Goal: Information Seeking & Learning: Learn about a topic

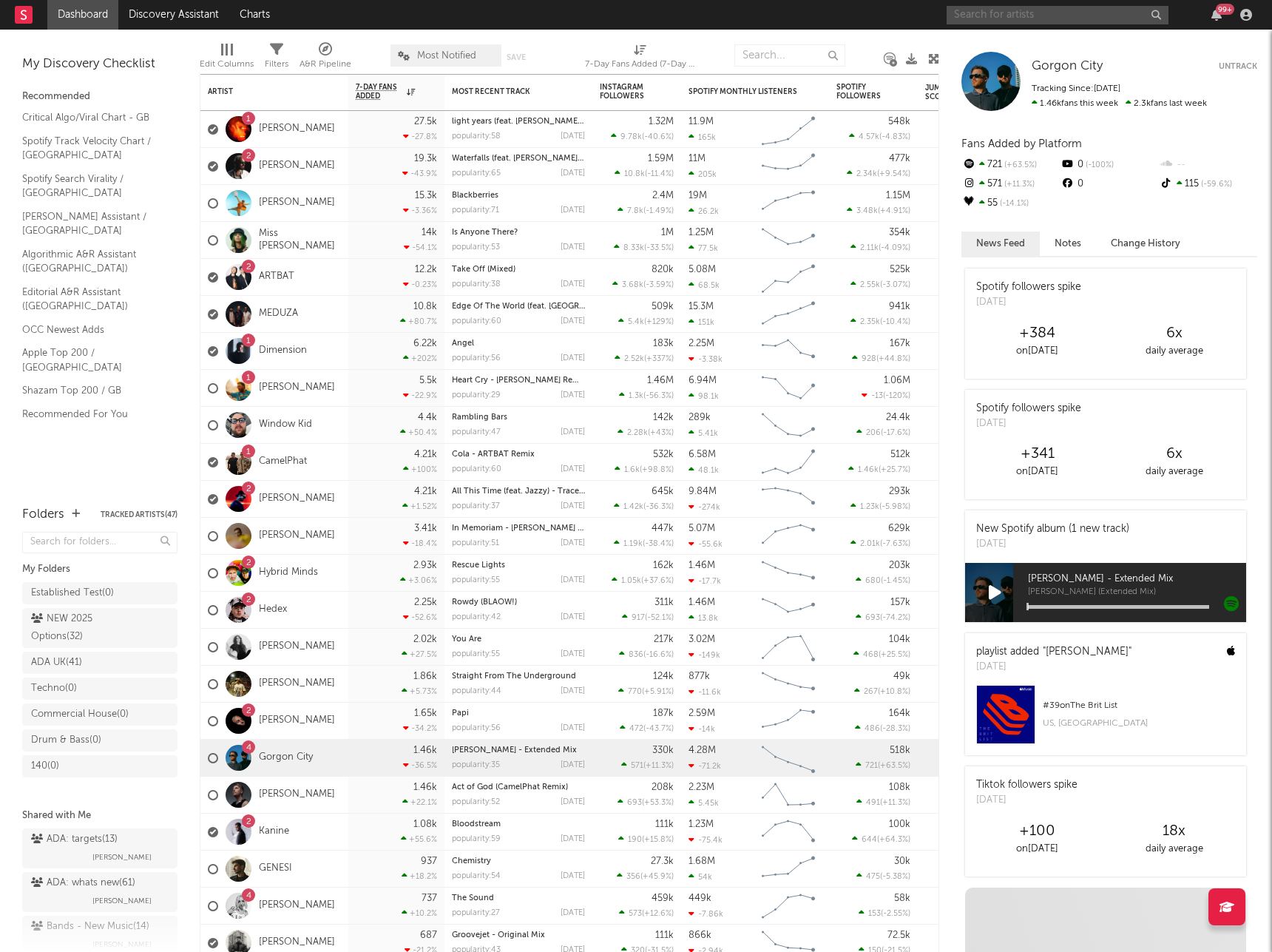
click at [1028, 6] on input "text" at bounding box center [1058, 15] width 222 height 18
click at [1041, 12] on input "Burns" at bounding box center [1058, 15] width 222 height 18
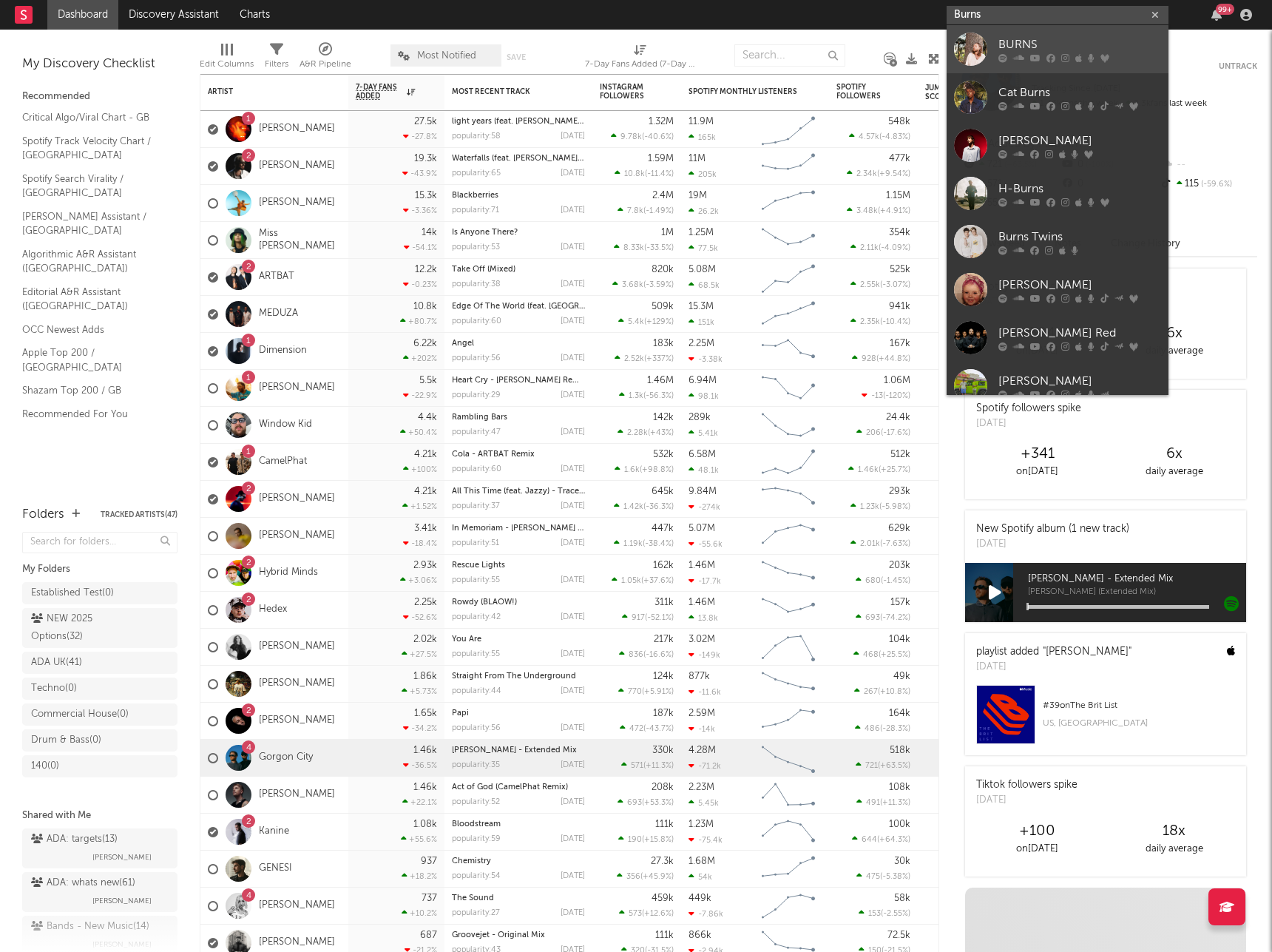
type input "Burns"
click at [1024, 38] on div "BURNS" at bounding box center [1080, 45] width 163 height 17
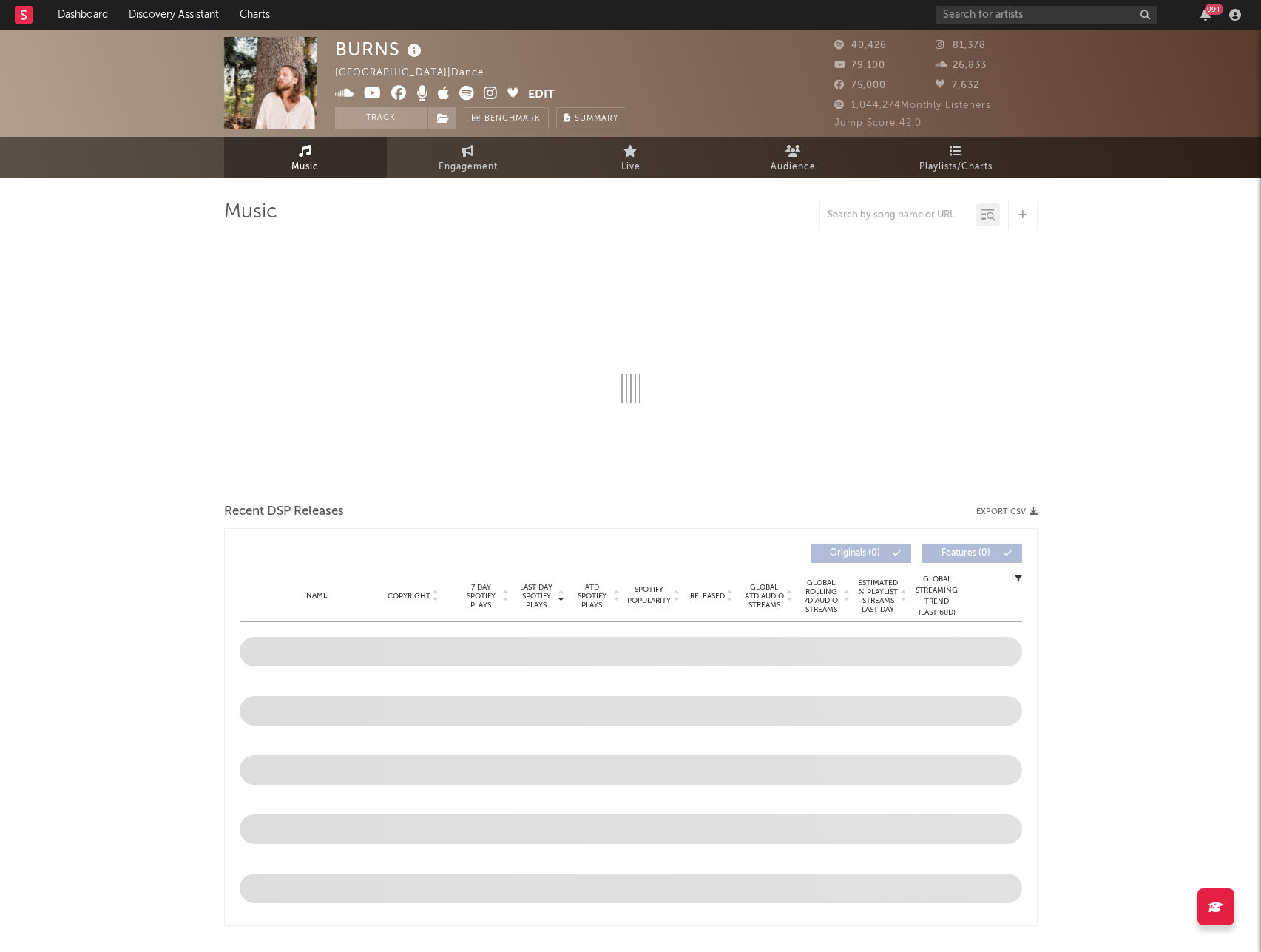
select select "6m"
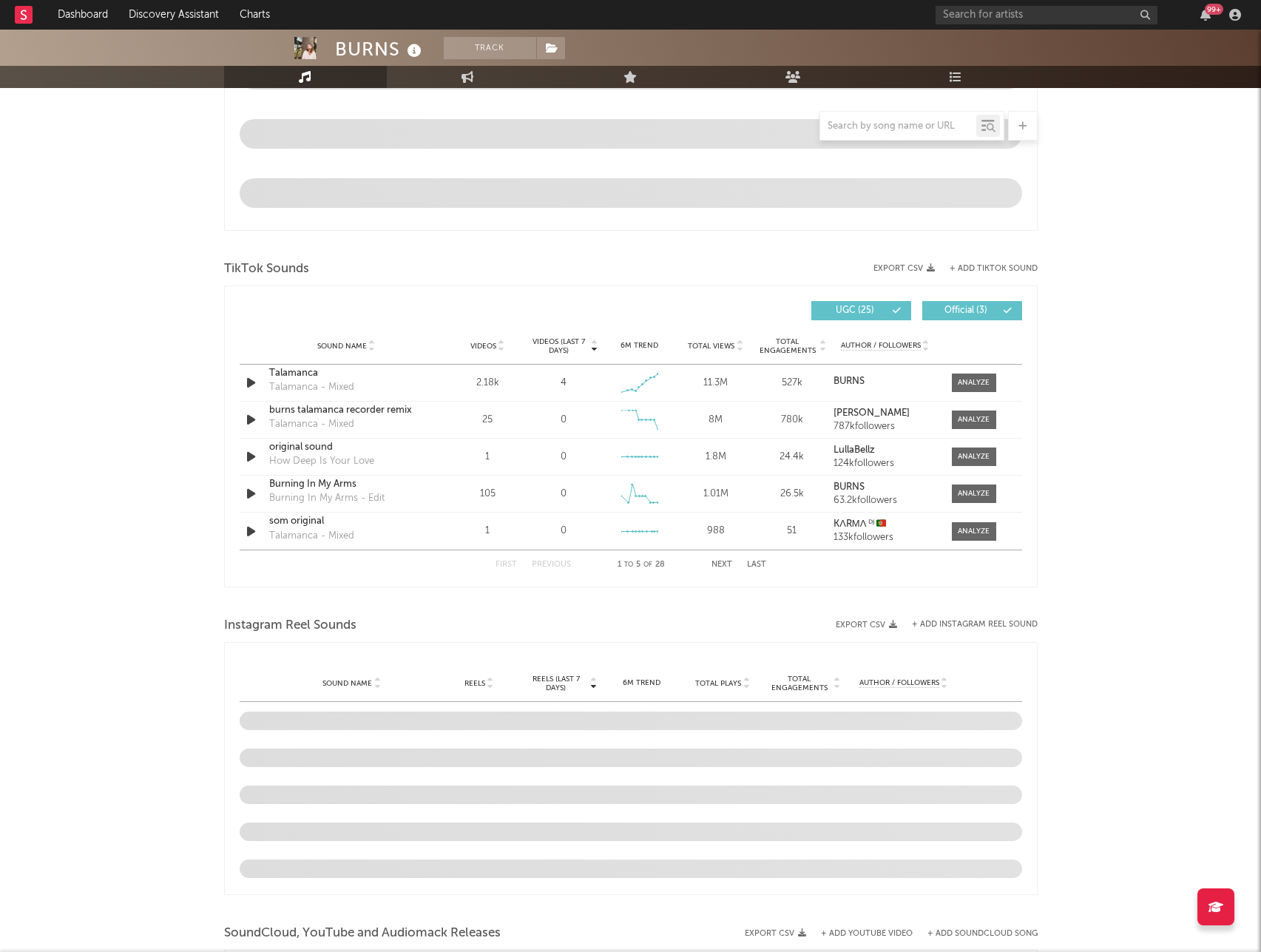
scroll to position [887, 0]
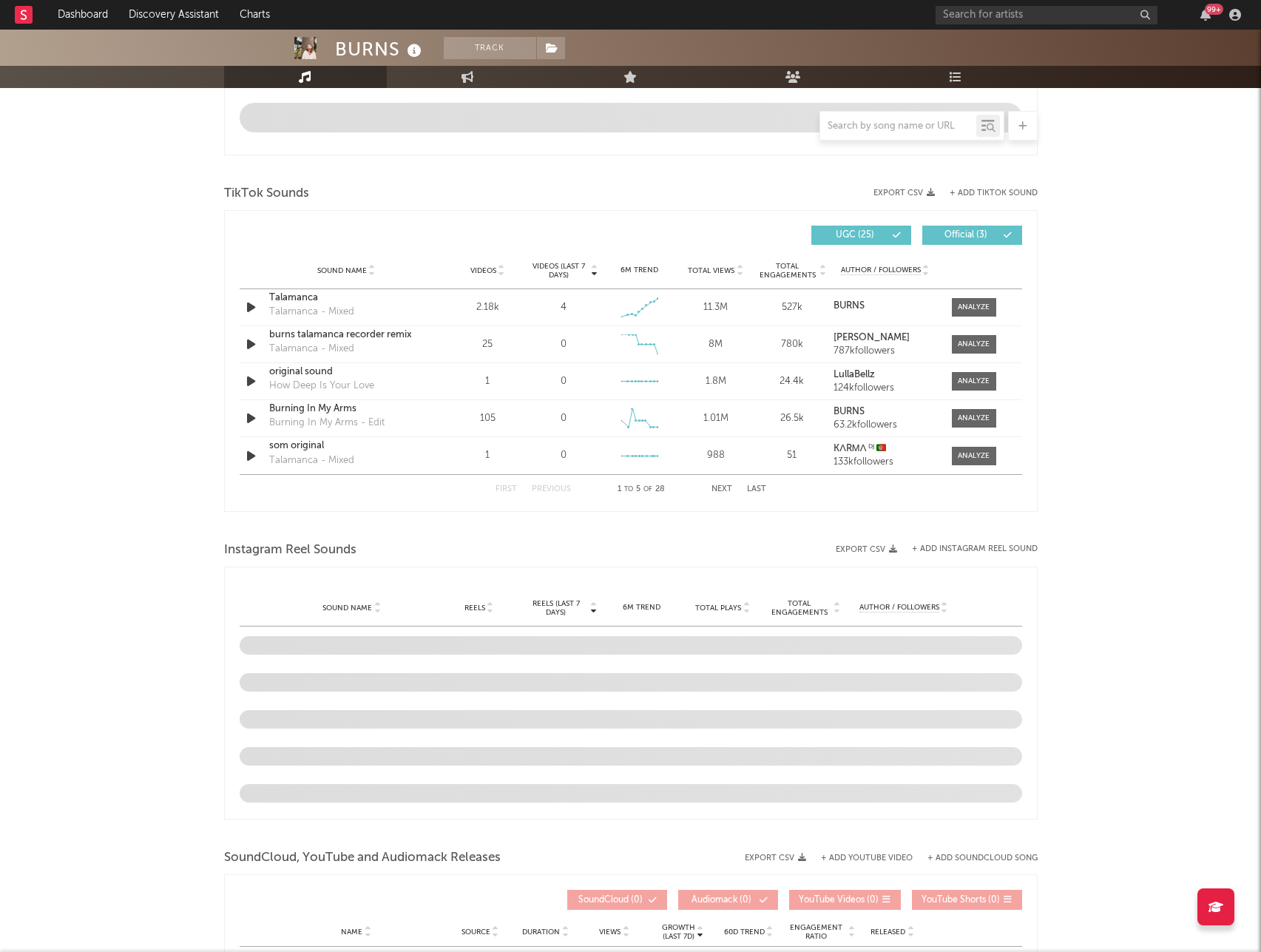
click at [759, 492] on button "Last" at bounding box center [756, 489] width 19 height 8
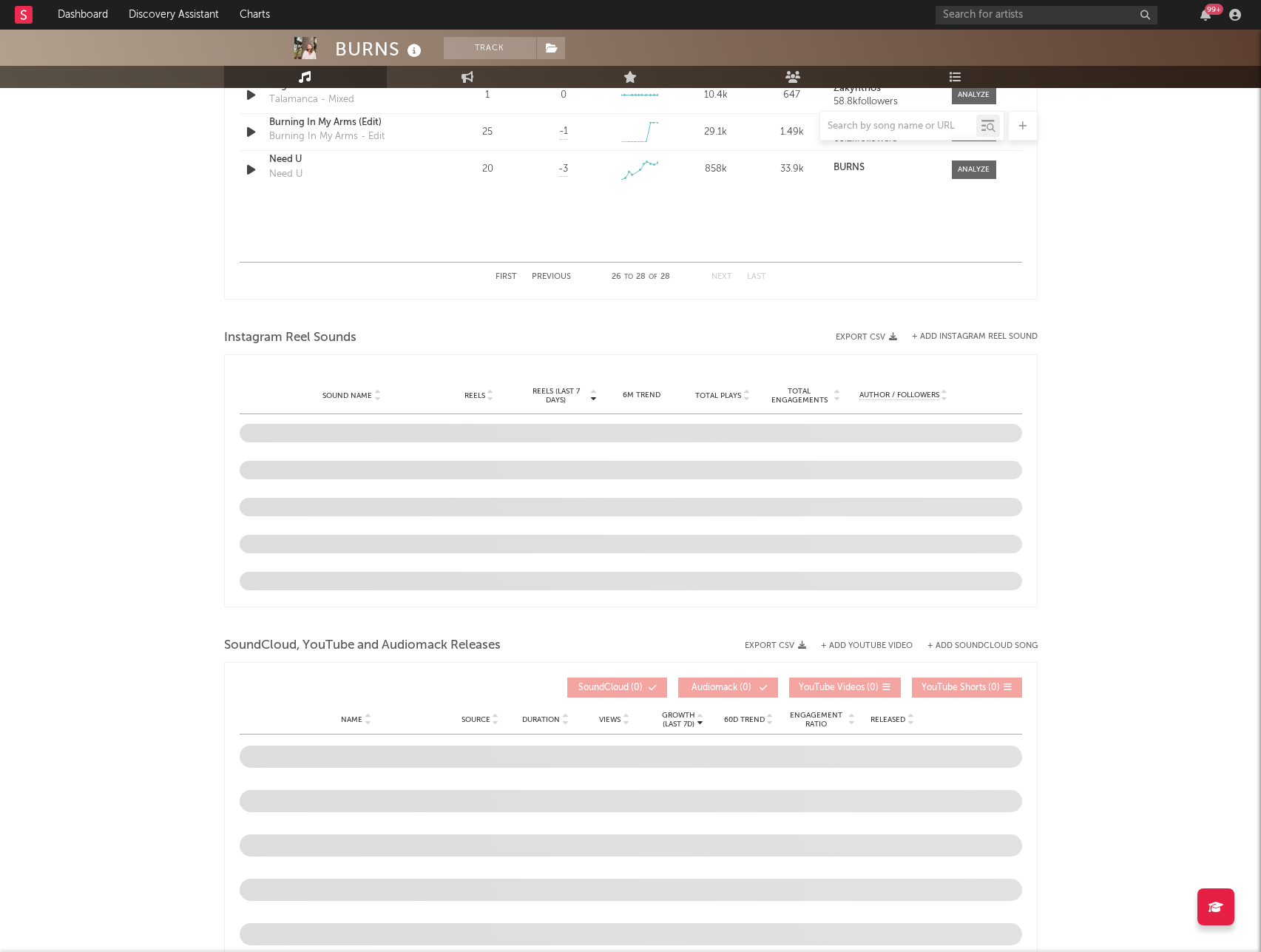
scroll to position [1222, 0]
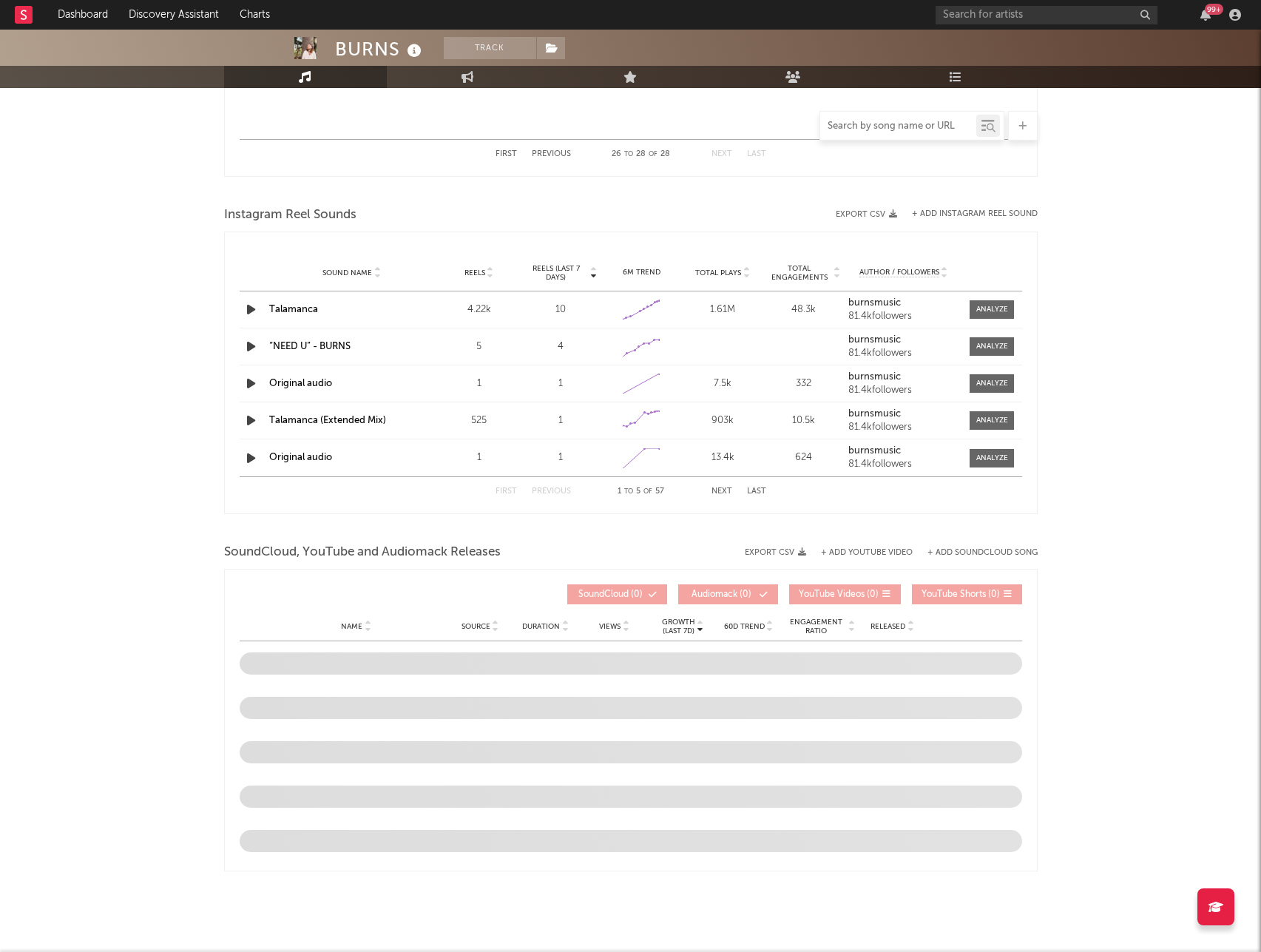
click at [853, 125] on input "text" at bounding box center [898, 127] width 156 height 12
click at [986, 341] on div at bounding box center [993, 346] width 31 height 11
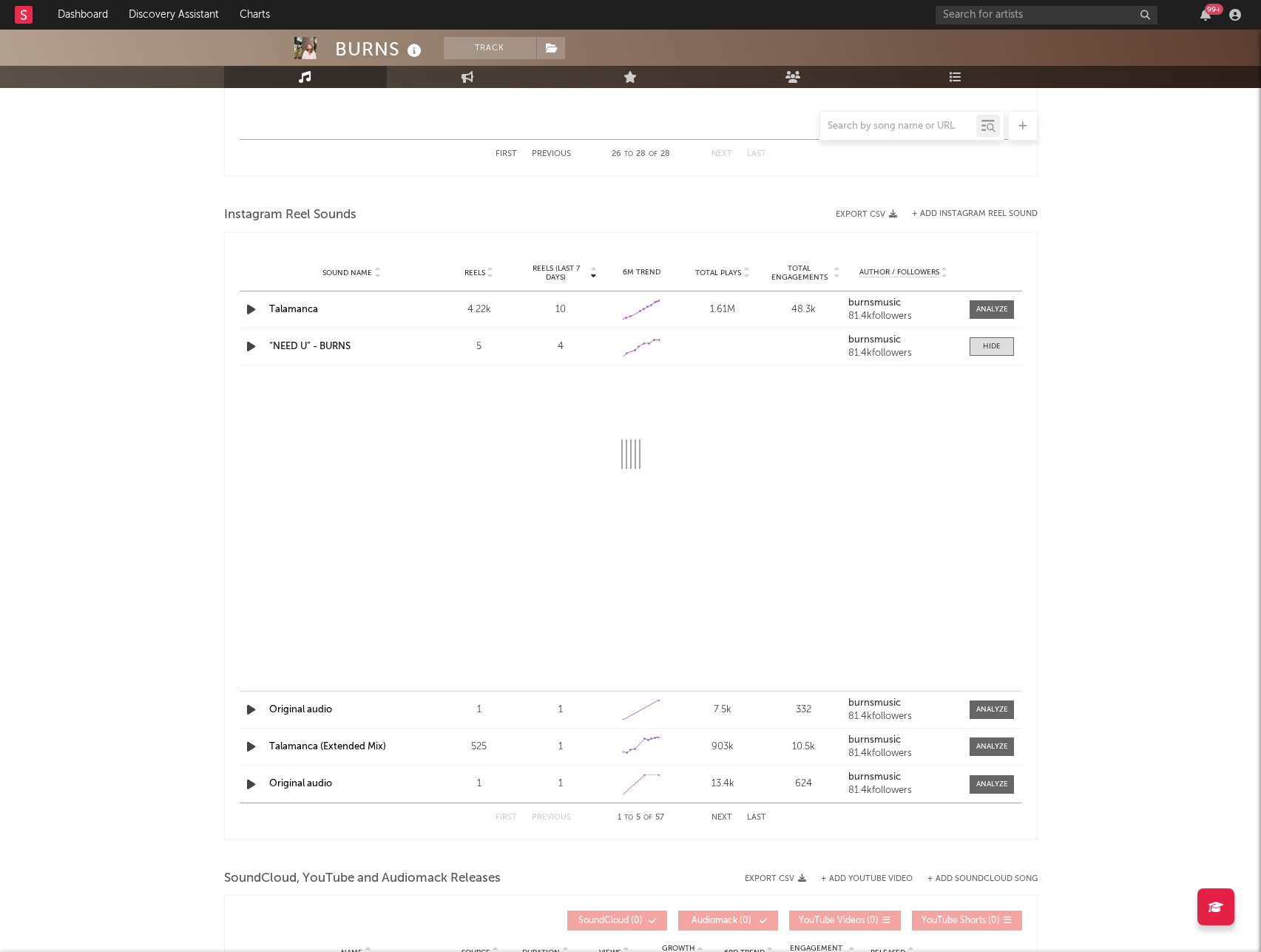
select select "1w"
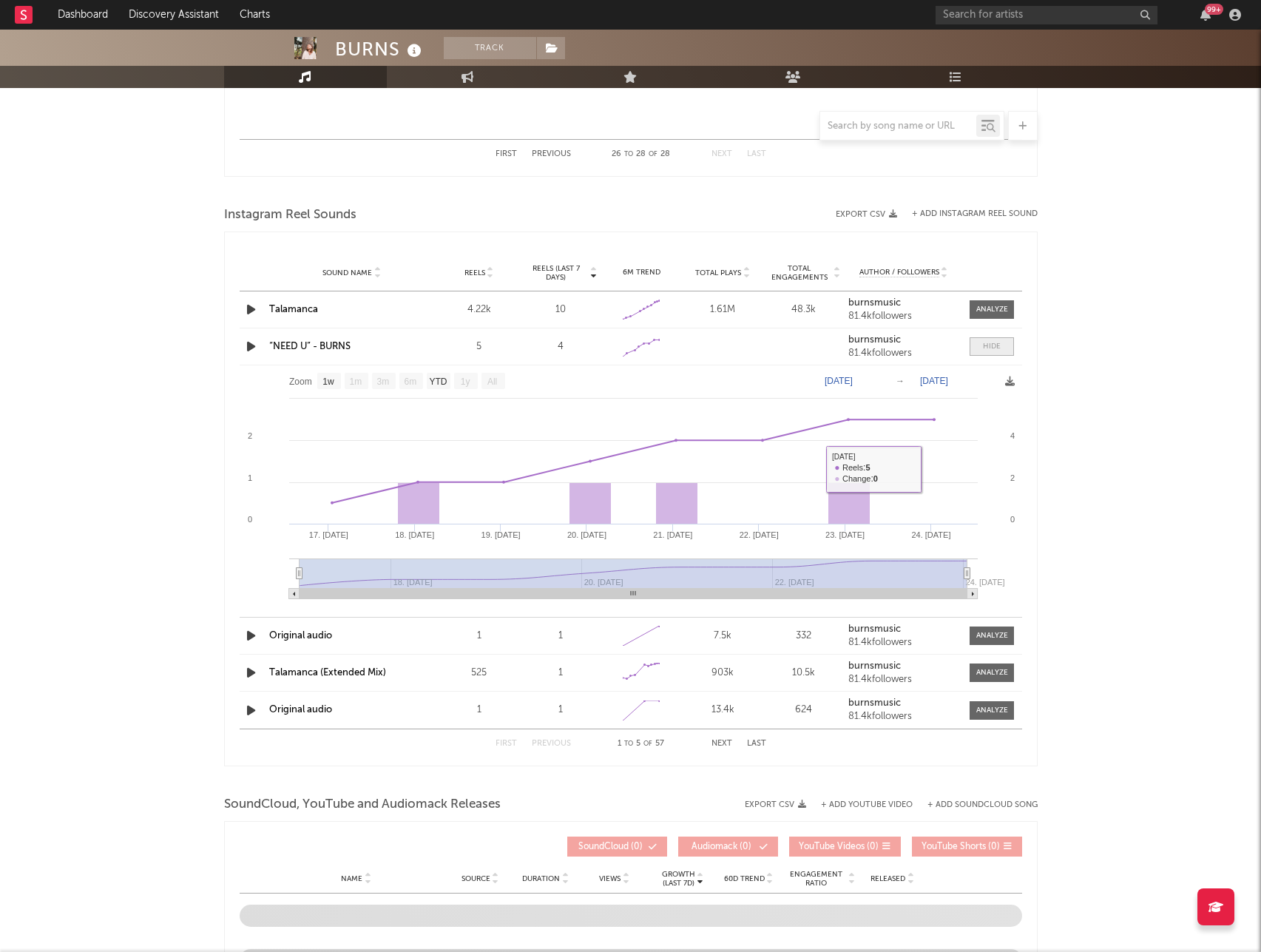
click at [999, 346] on div at bounding box center [992, 346] width 17 height 11
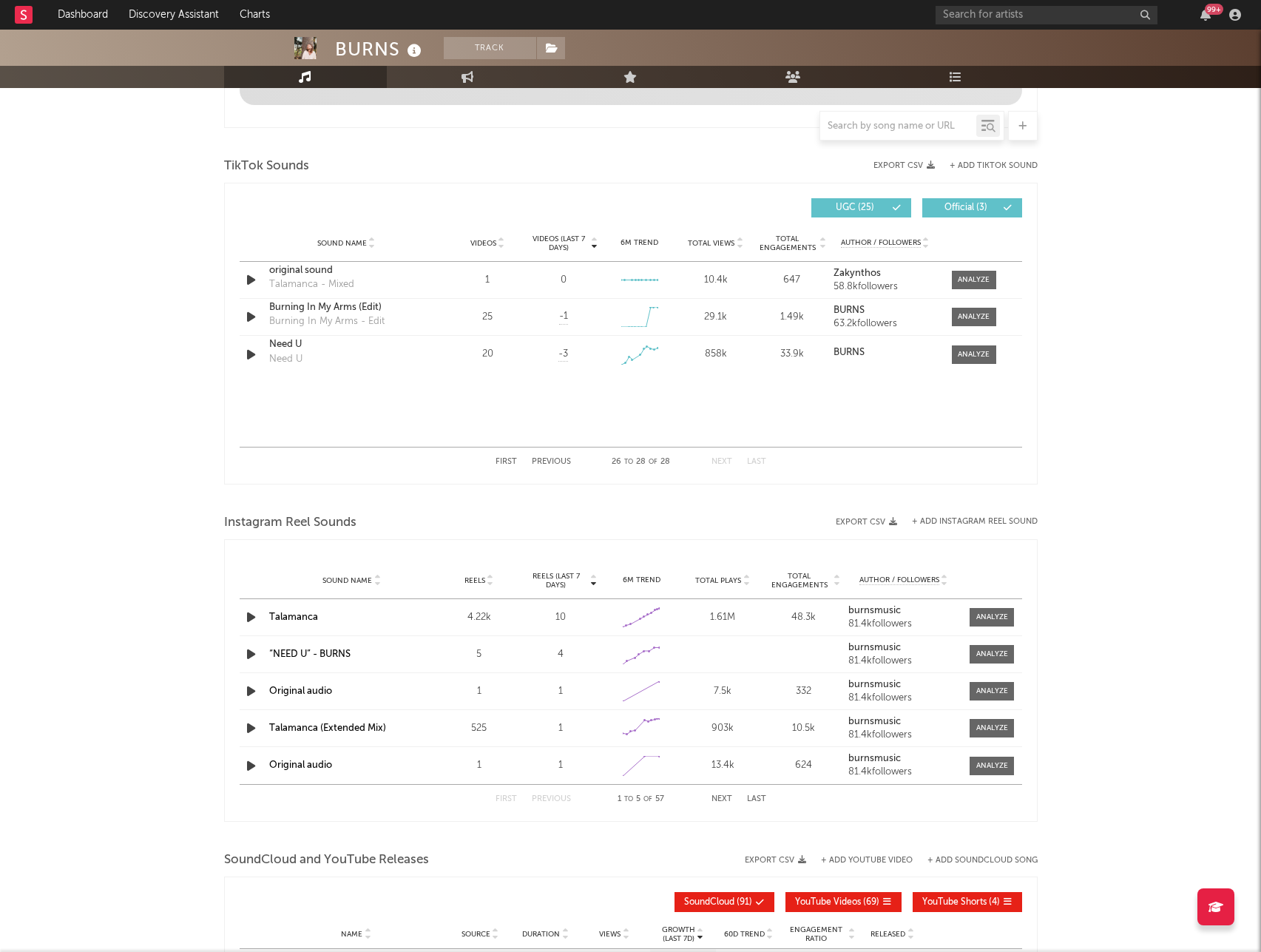
scroll to position [557, 0]
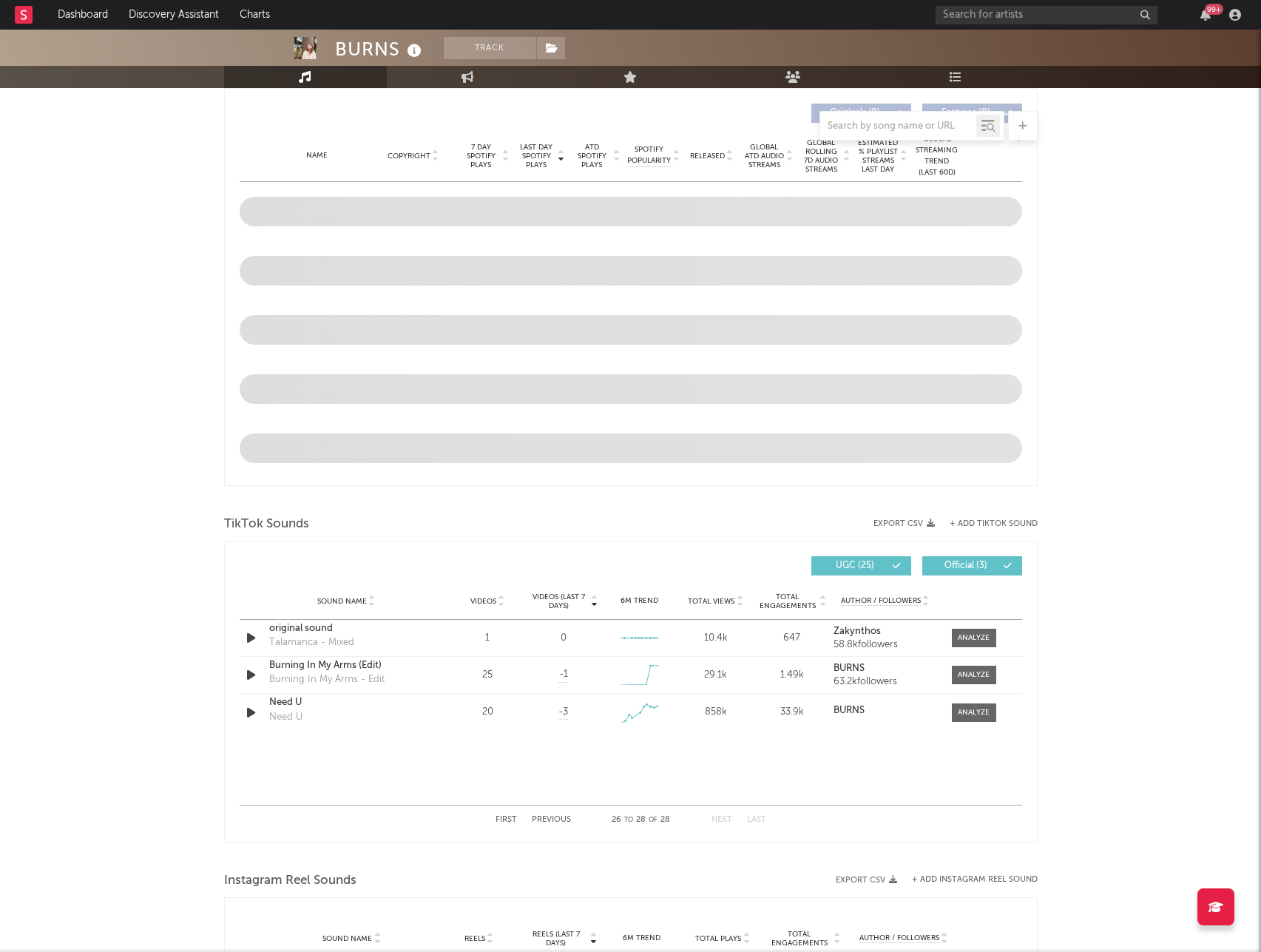
click at [1164, 360] on div "BURNS Track [GEOGRAPHIC_DATA] | Dance Edit Track Benchmark Summary 40,426 81,37…" at bounding box center [630, 575] width 1261 height 2205
click at [1154, 434] on div "BURNS Track [GEOGRAPHIC_DATA] | Dance Edit Track Benchmark Summary 40,426 81,37…" at bounding box center [630, 575] width 1261 height 2205
